Goal: Task Accomplishment & Management: Manage account settings

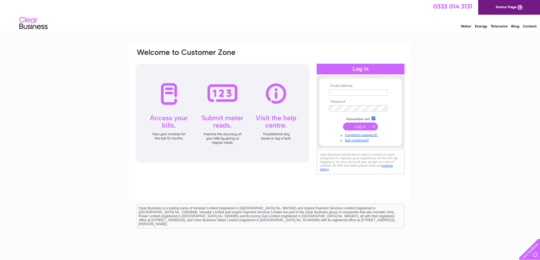
type input "magda642@outlook.com"
click at [359, 128] on input "submit" at bounding box center [360, 127] width 35 height 8
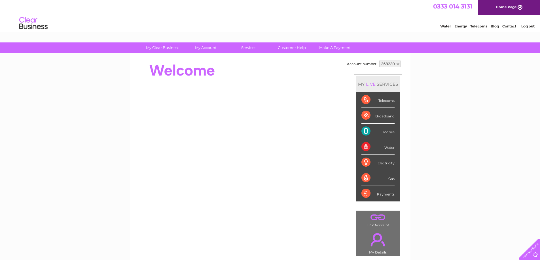
click at [367, 102] on div "Telecoms" at bounding box center [377, 100] width 33 height 16
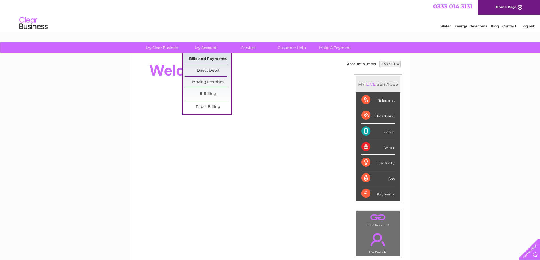
click at [206, 59] on link "Bills and Payments" at bounding box center [207, 59] width 47 height 11
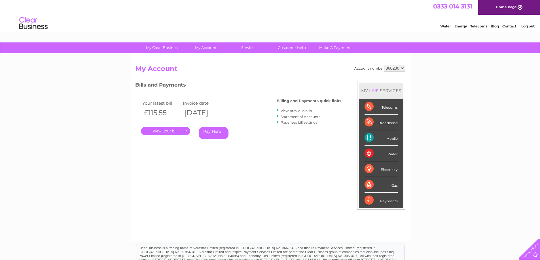
click at [171, 132] on link "." at bounding box center [165, 131] width 49 height 8
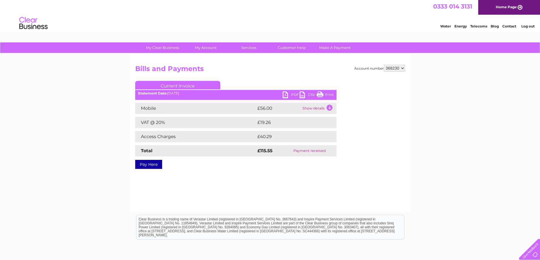
click at [292, 95] on link "PDF" at bounding box center [290, 95] width 17 height 8
